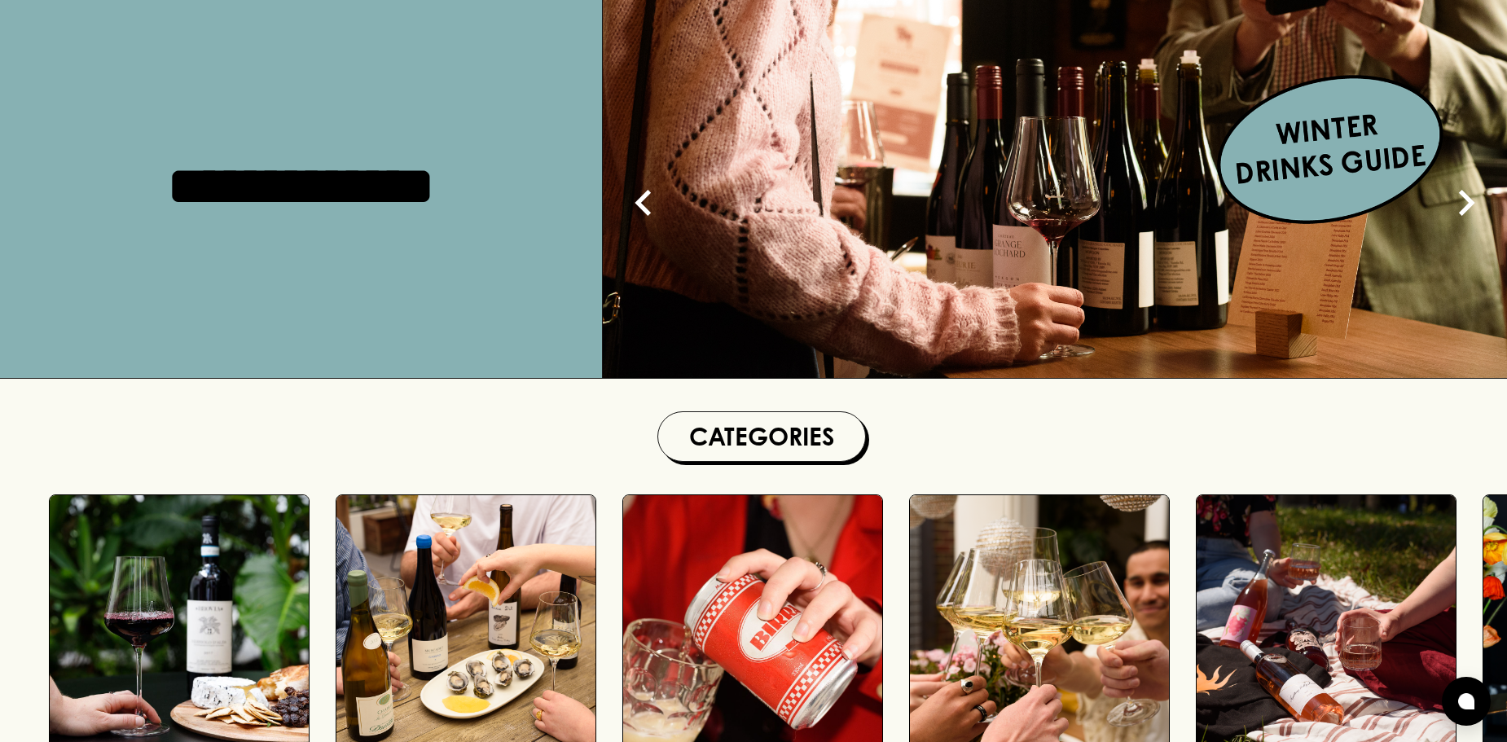
scroll to position [81, 0]
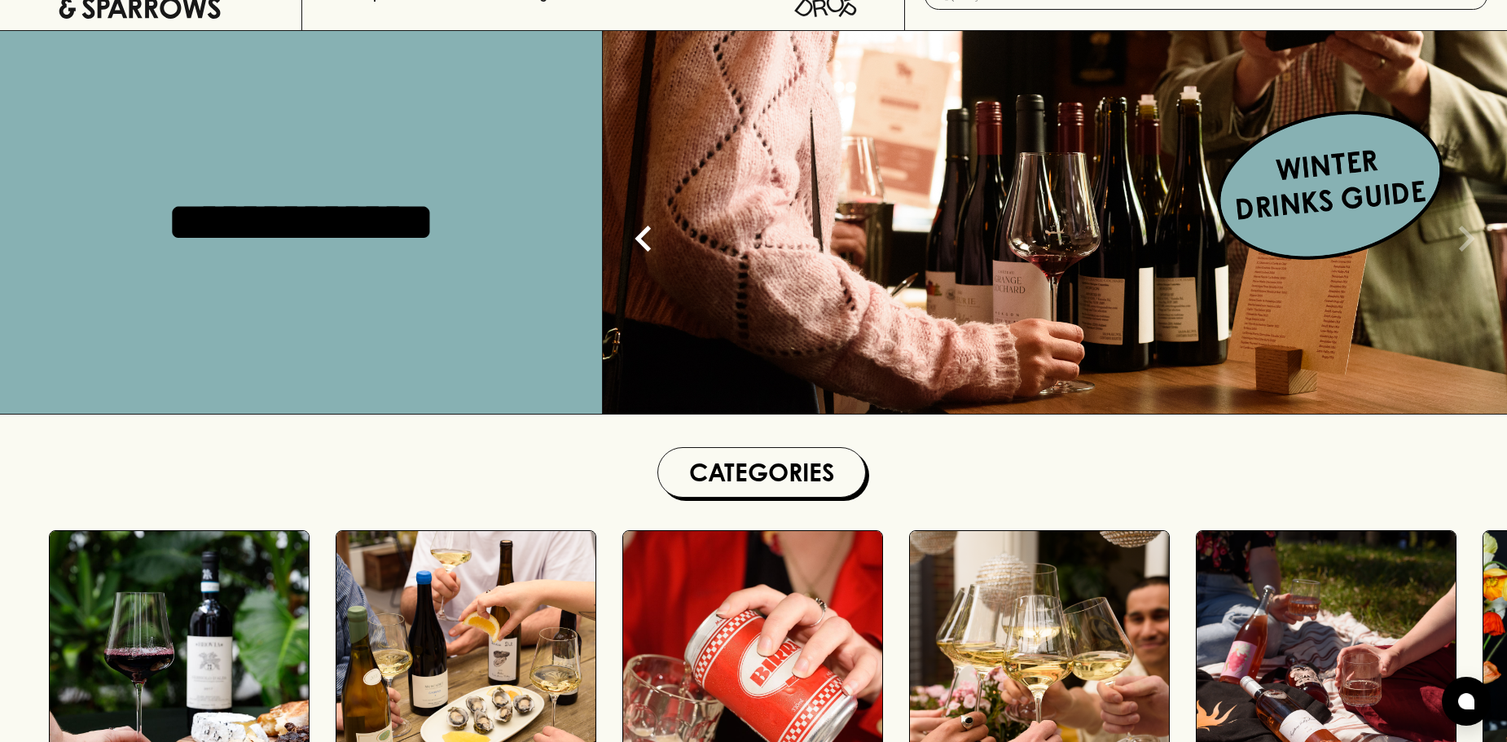
click at [1434, 217] on div at bounding box center [1465, 222] width 81 height 383
click at [1343, 179] on img at bounding box center [1055, 222] width 904 height 383
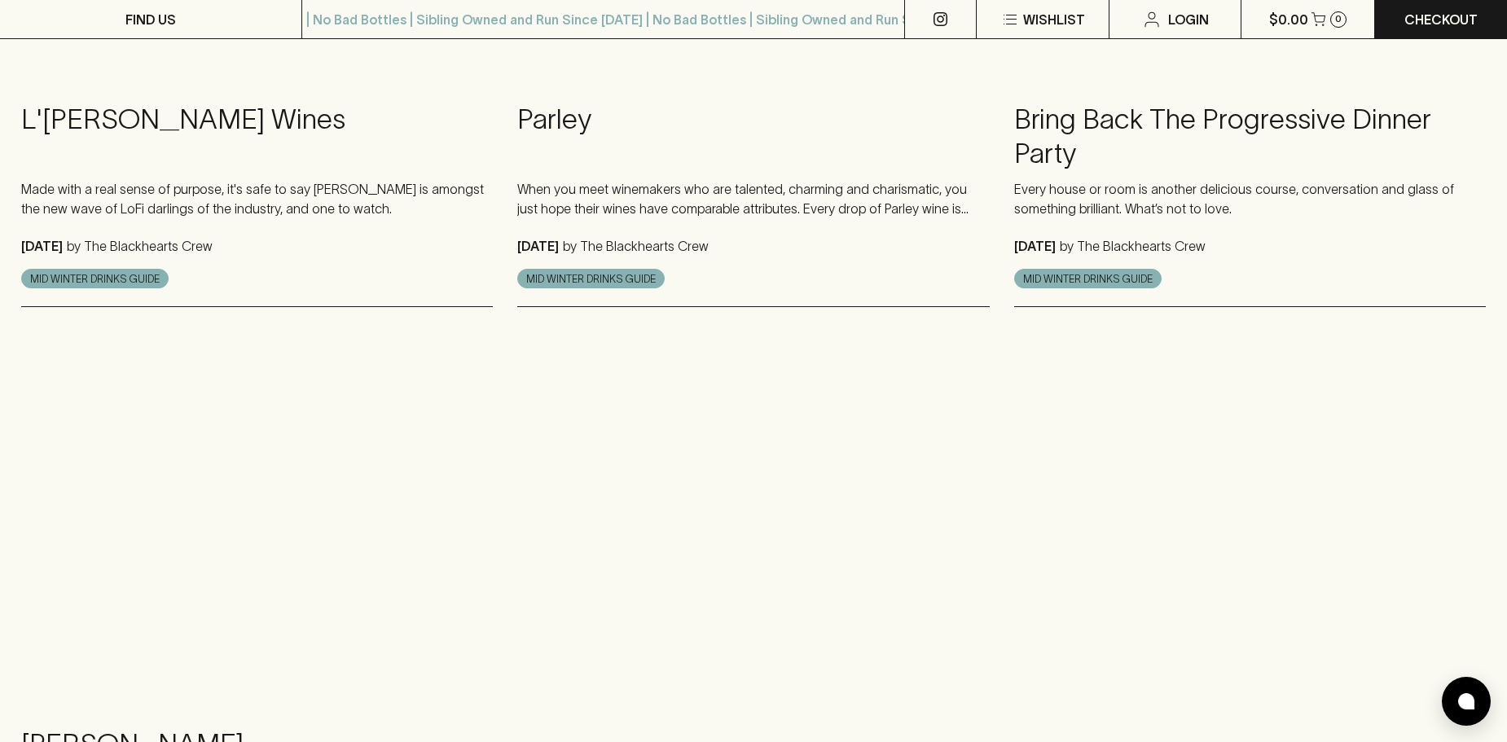
scroll to position [1792, 0]
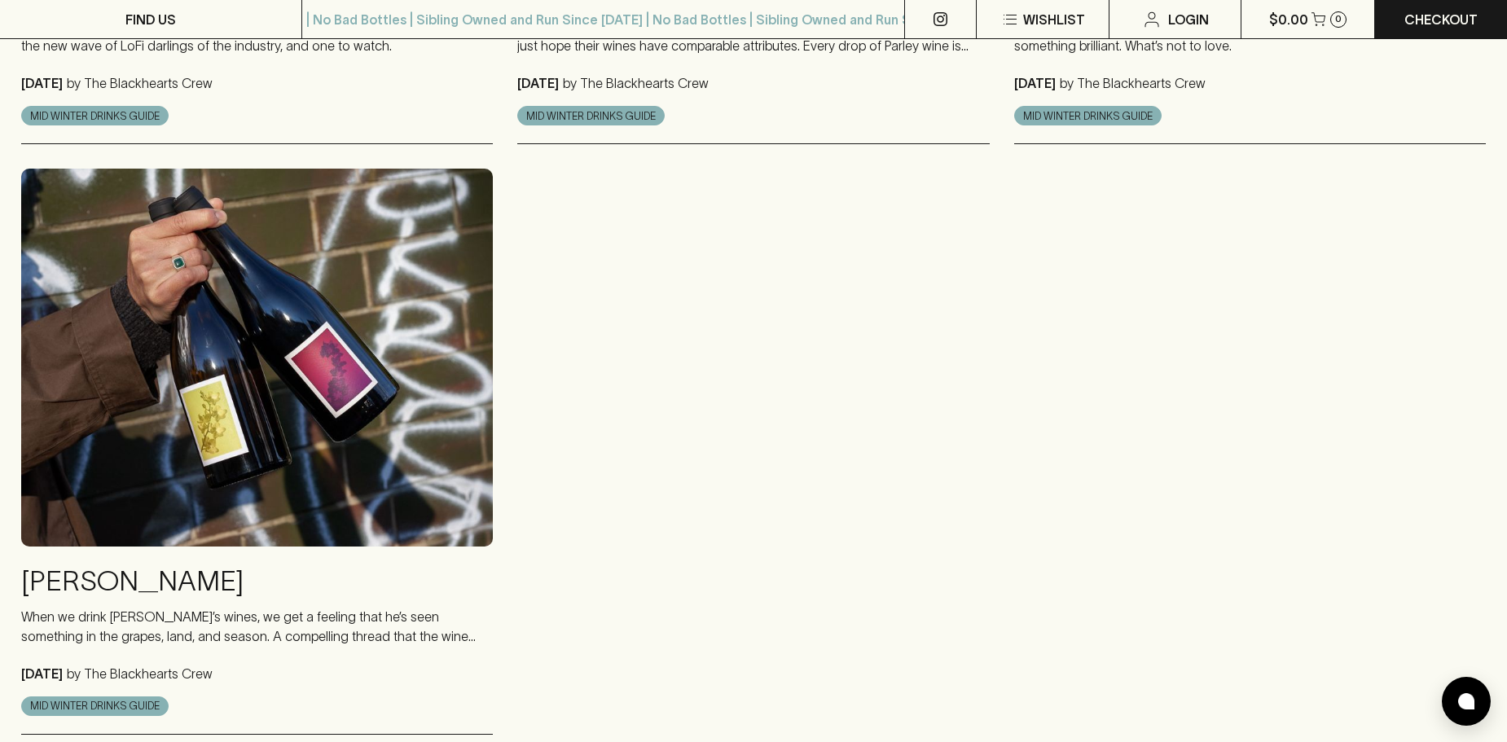
click at [412, 487] on img at bounding box center [257, 357] width 472 height 377
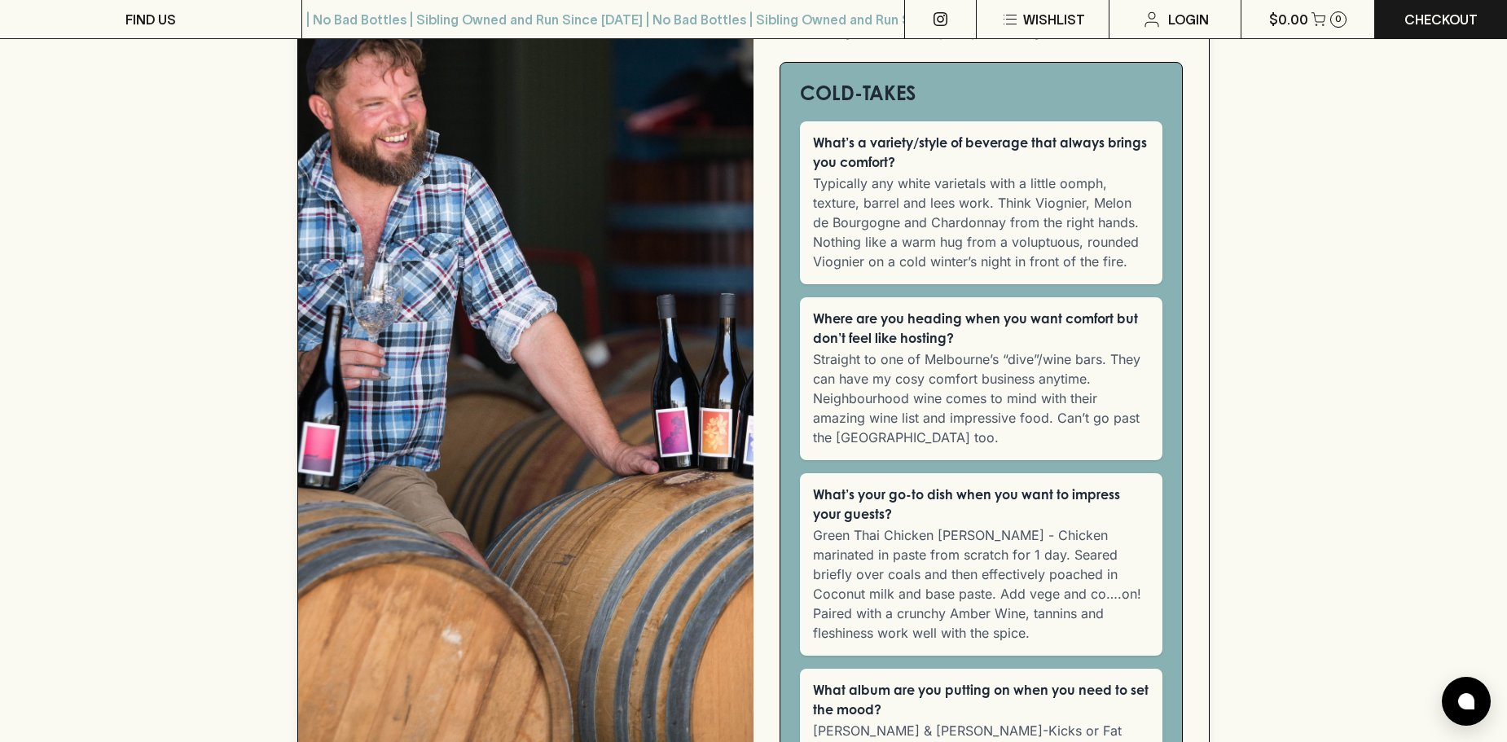
scroll to position [1140, 0]
